Goal: Transaction & Acquisition: Subscribe to service/newsletter

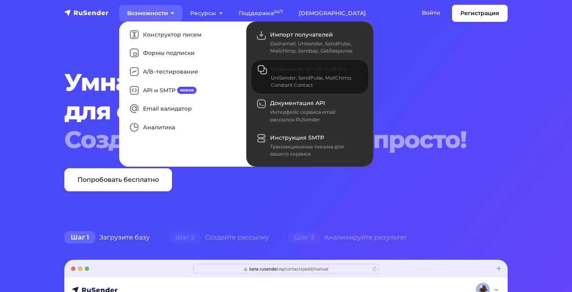
click at [322, 77] on div "UniSender, SendPulse, MailChimp, Constant Contact" at bounding box center [315, 81] width 88 height 14
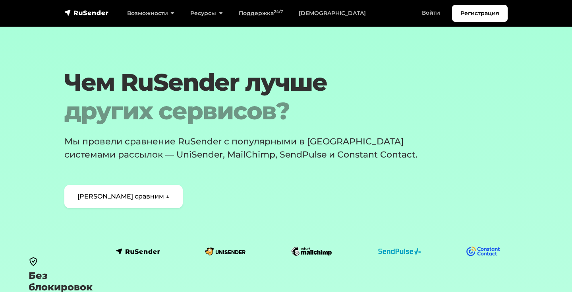
click at [540, 149] on section "Чем RuSender лучше других сервисов? Мы провели сравнение RuSender с популярными…" at bounding box center [286, 138] width 572 height 140
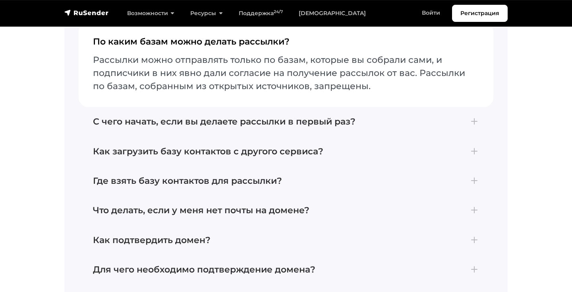
scroll to position [2018, 0]
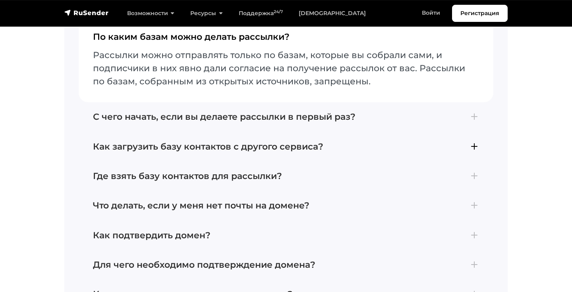
click at [201, 152] on h4 "Как загрузить базу контактов с другого сервиса?" at bounding box center [286, 146] width 386 height 10
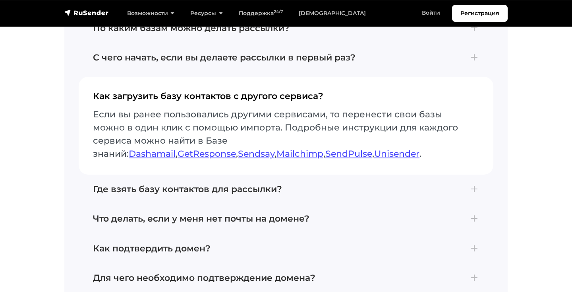
click at [225, 138] on p "Если вы ранее пользовались другими сервисами, то перенести свои базы можно в од…" at bounding box center [286, 134] width 386 height 52
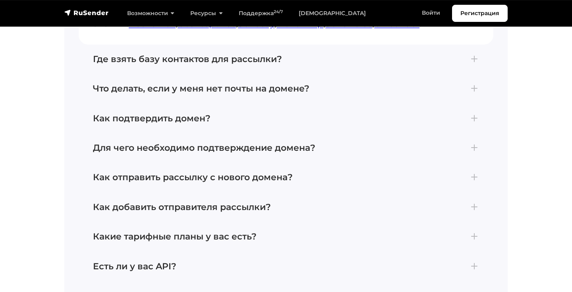
scroll to position [2149, 0]
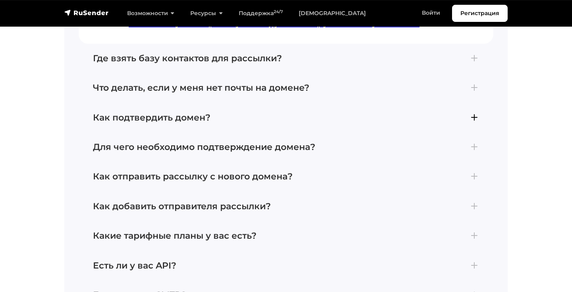
click at [221, 123] on h4 "Как подтвердить домен?" at bounding box center [286, 117] width 386 height 10
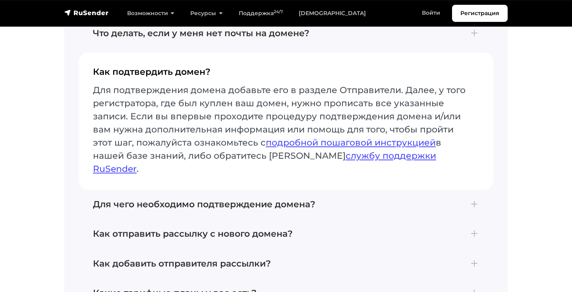
scroll to position [2131, 0]
click at [221, 148] on p "Для подтверждения домена добавьте его в разделе Отправители. Далее, у того реги…" at bounding box center [286, 129] width 386 height 92
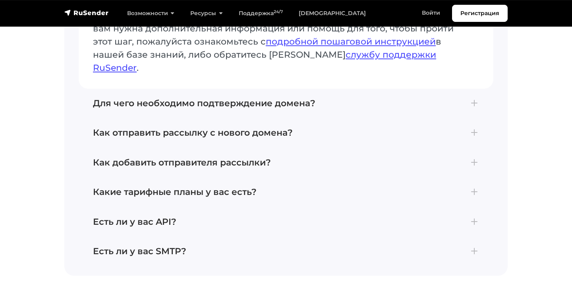
scroll to position [2234, 0]
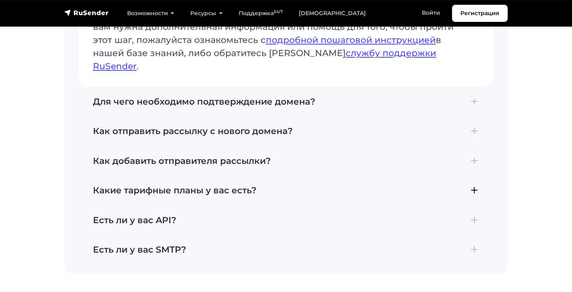
click at [208, 185] on h4 "Какие тарифные планы у вас есть?" at bounding box center [286, 190] width 386 height 10
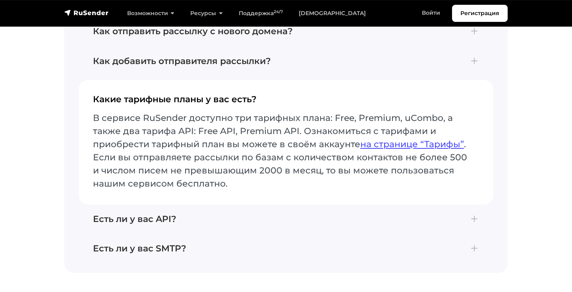
scroll to position [2220, 0]
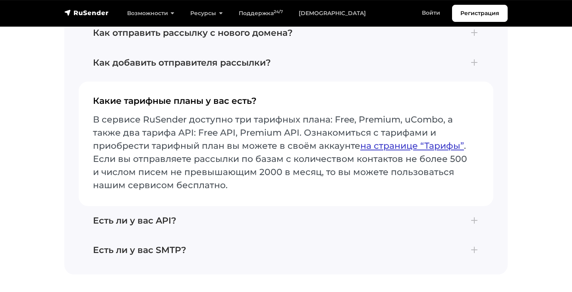
click at [395, 151] on link "на странице “Тарифы”" at bounding box center [412, 145] width 104 height 11
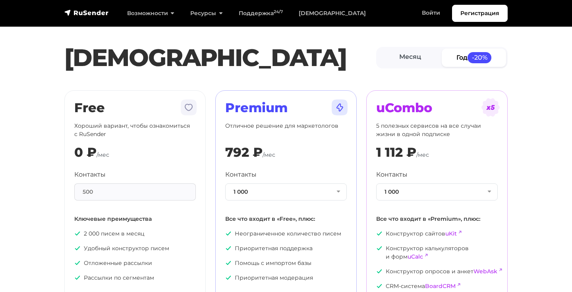
click at [361, 95] on div "Premium Отличное решение для маркетологов 792 ₽ /мес Контакты 1 000 1 000 2 000…" at bounding box center [286, 213] width 151 height 247
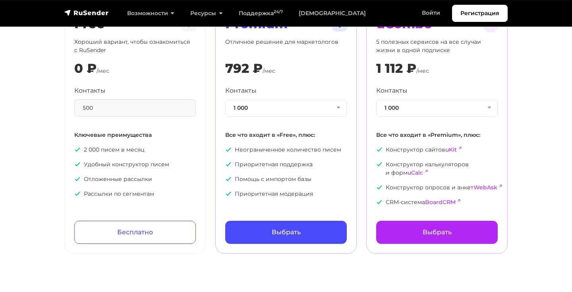
scroll to position [92, 0]
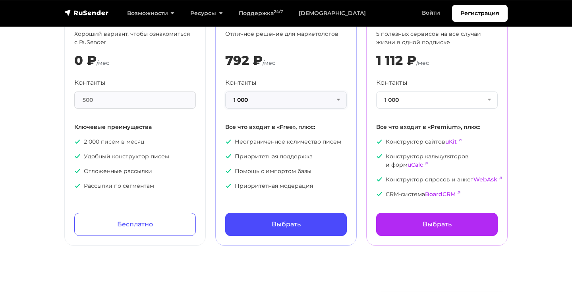
click at [327, 101] on button "1 000" at bounding box center [286, 99] width 122 height 17
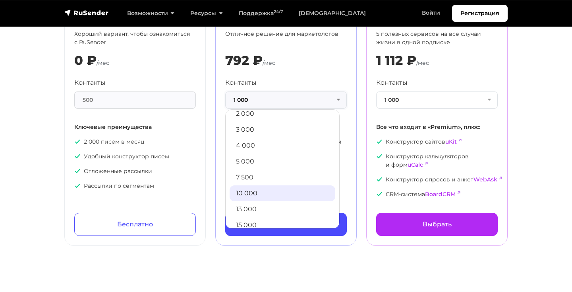
scroll to position [24, 0]
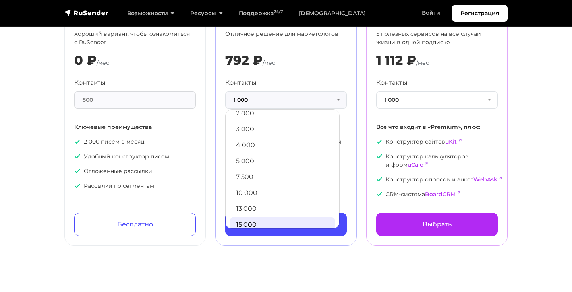
click at [282, 217] on link "15 000" at bounding box center [283, 225] width 106 height 16
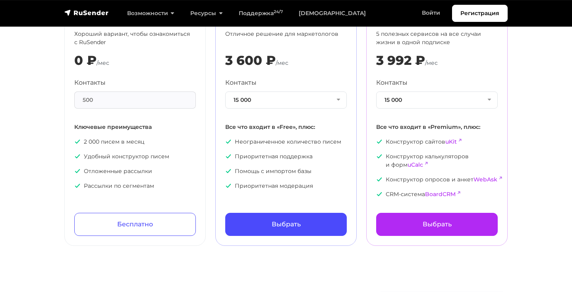
click at [532, 135] on section "Тарифы Месяц Год -20% Free Хороший вариант, чтобы ознакомиться с RuSender 0 ₽ /…" at bounding box center [286, 82] width 572 height 328
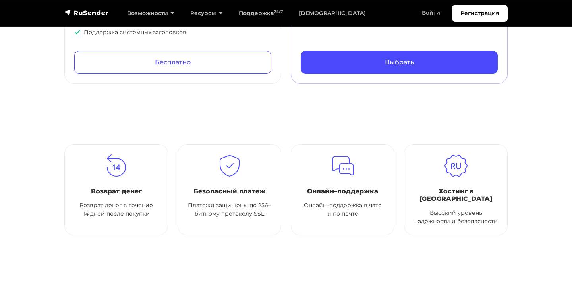
scroll to position [0, 0]
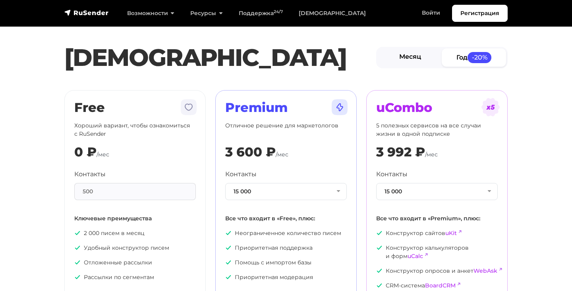
click at [413, 60] on link "Месяц" at bounding box center [410, 57] width 64 height 18
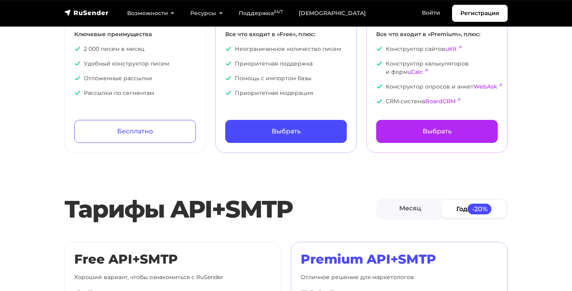
scroll to position [206, 0]
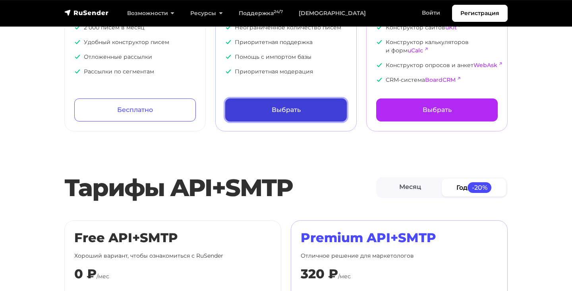
click at [283, 114] on link "Выбрать" at bounding box center [286, 110] width 122 height 23
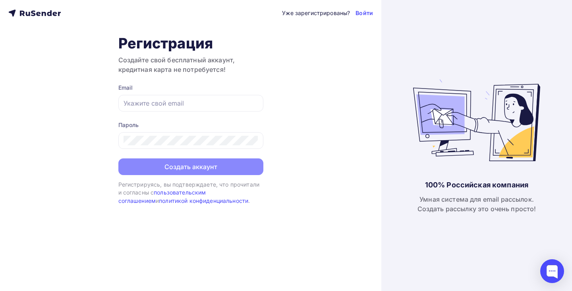
click at [330, 81] on div "Уже зарегистрированы? Войти Регистрация Создайте свой бесплатный аккаунт, креди…" at bounding box center [190, 145] width 381 height 291
